Goal: Navigation & Orientation: Go to known website

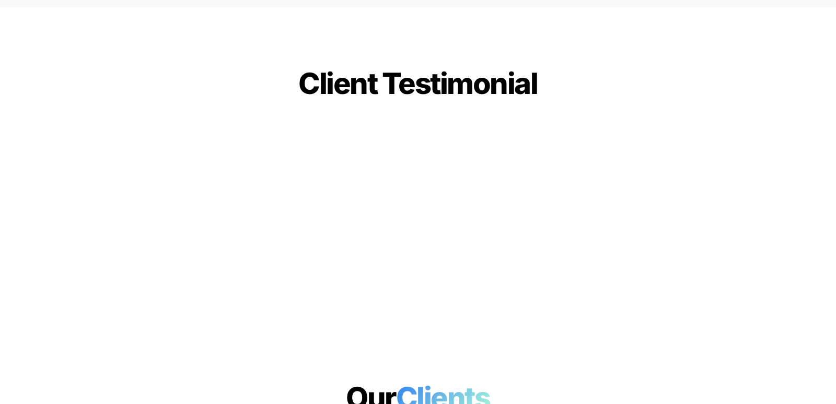
scroll to position [3752, 0]
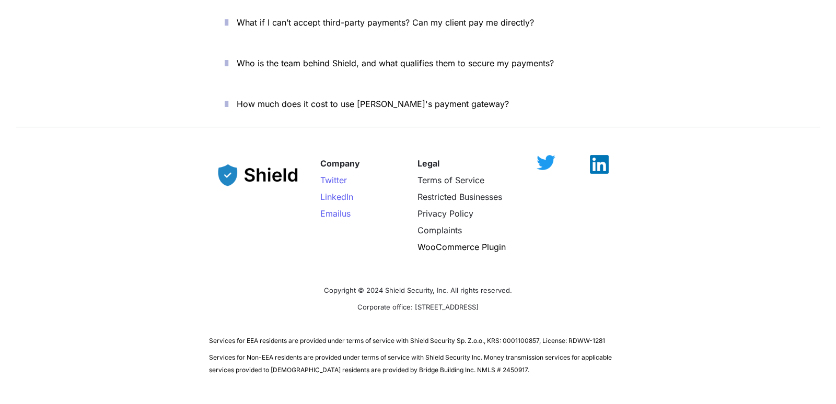
click at [420, 337] on span "Services for EEA residents are provided under terms of service with Shield Secu…" at bounding box center [407, 341] width 396 height 8
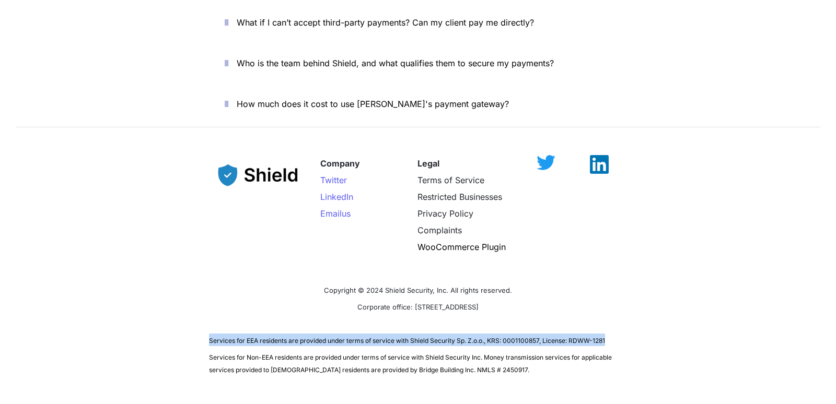
click at [420, 337] on span "Services for EEA residents are provided under terms of service with Shield Secu…" at bounding box center [407, 341] width 396 height 8
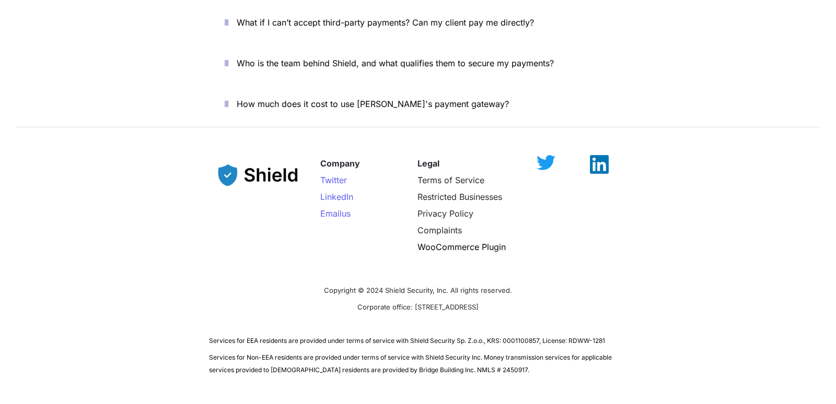
click at [420, 337] on span "Services for EEA residents are provided under terms of service with Shield Secu…" at bounding box center [407, 341] width 396 height 8
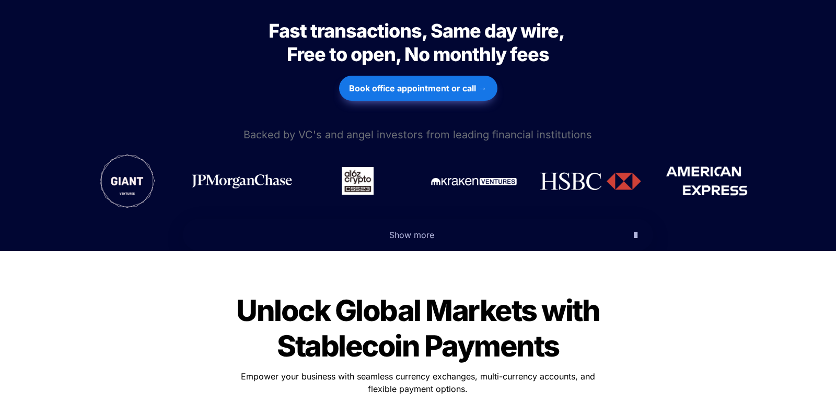
scroll to position [189, 0]
